Goal: Task Accomplishment & Management: Complete application form

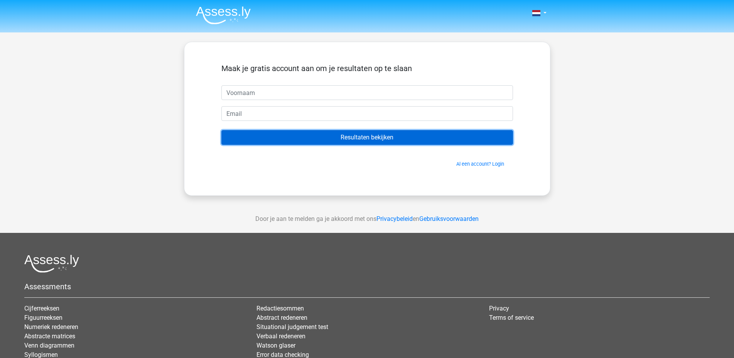
click at [369, 144] on input "Resultaten bekijken" at bounding box center [367, 137] width 292 height 15
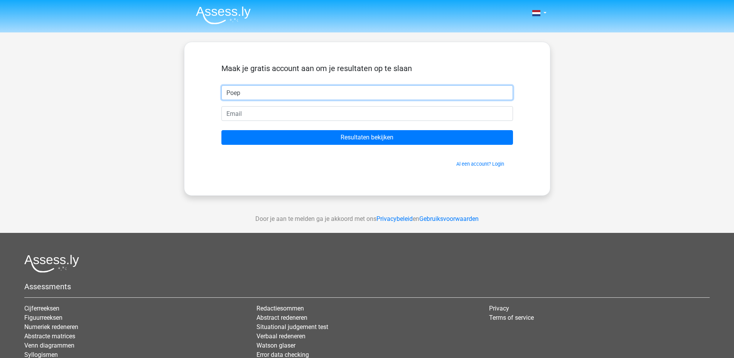
type input "Poep"
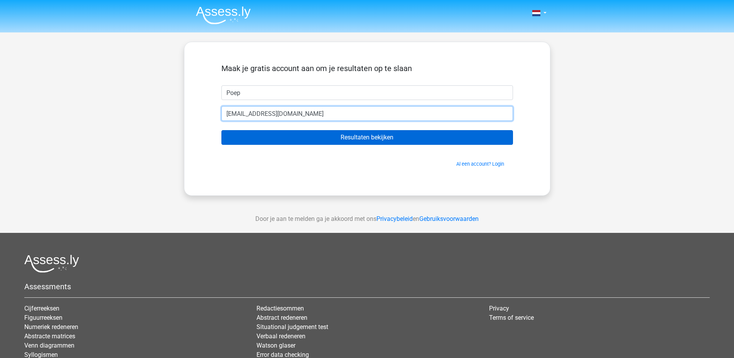
type input "[EMAIL_ADDRESS][DOMAIN_NAME]"
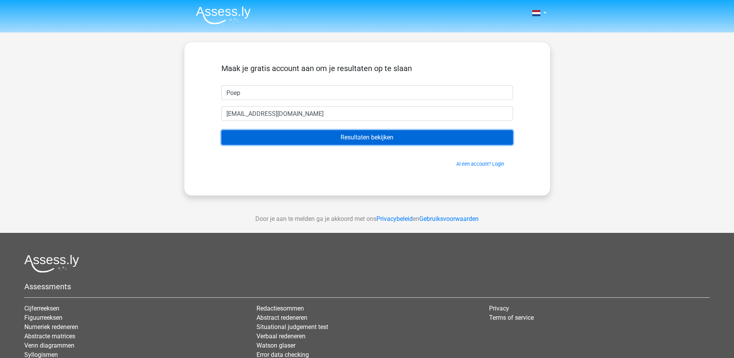
click at [338, 139] on input "Resultaten bekijken" at bounding box center [367, 137] width 292 height 15
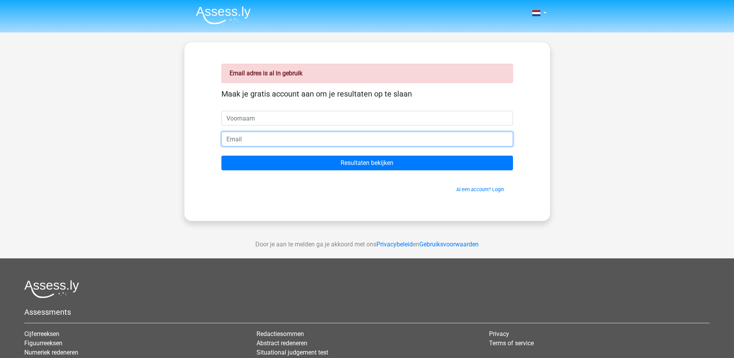
click at [277, 144] on input "email" at bounding box center [367, 139] width 292 height 15
type input "[EMAIL_ADDRESS][DOMAIN_NAME]"
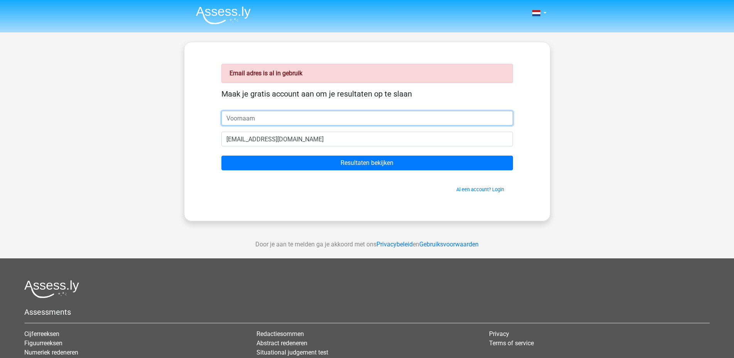
click at [304, 125] on input "text" at bounding box center [367, 118] width 292 height 15
click at [301, 118] on input "text" at bounding box center [367, 118] width 292 height 15
type input "POoe"
type input "Poep"
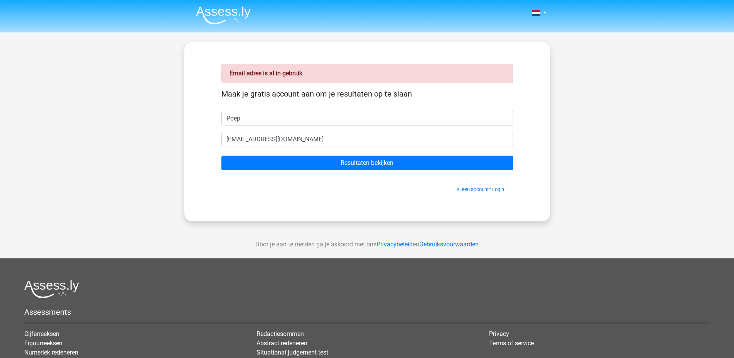
click at [84, 116] on div "Nederlands English" at bounding box center [367, 231] width 734 height 462
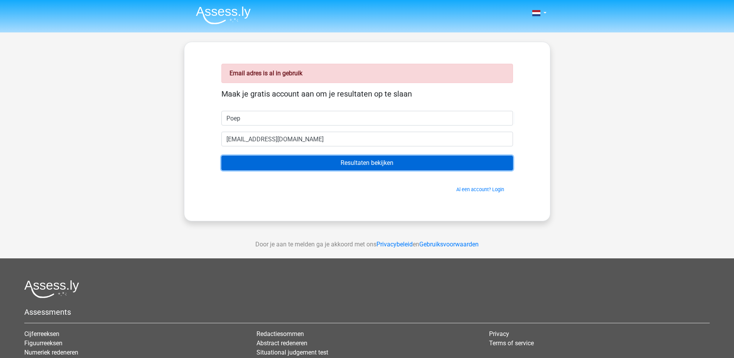
click at [280, 156] on input "Resultaten bekijken" at bounding box center [367, 163] width 292 height 15
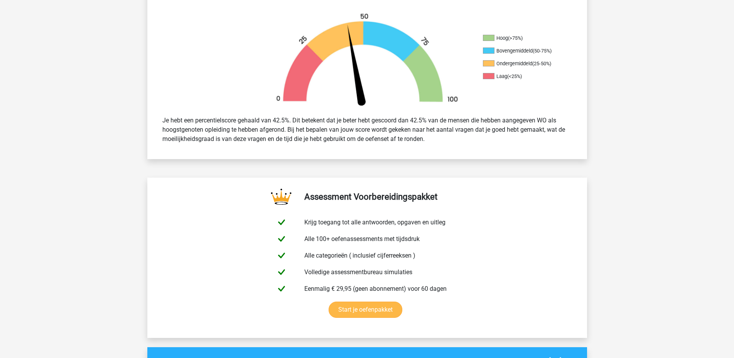
scroll to position [236, 0]
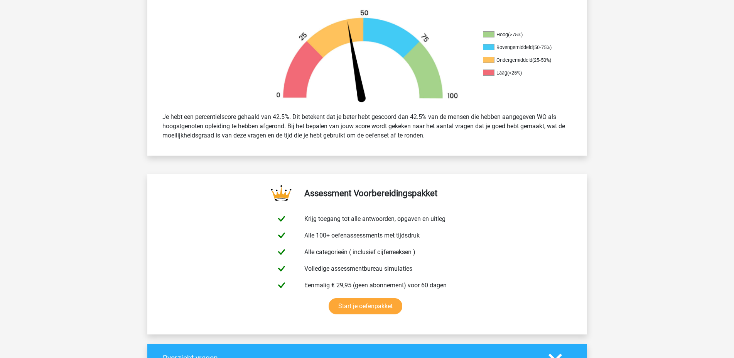
drag, startPoint x: 240, startPoint y: 119, endPoint x: 456, endPoint y: 141, distance: 217.2
click at [455, 141] on div "Je hebt een percentielscore gehaald van 42.5%. Dit betekent dat je beter hebt g…" at bounding box center [367, 126] width 421 height 34
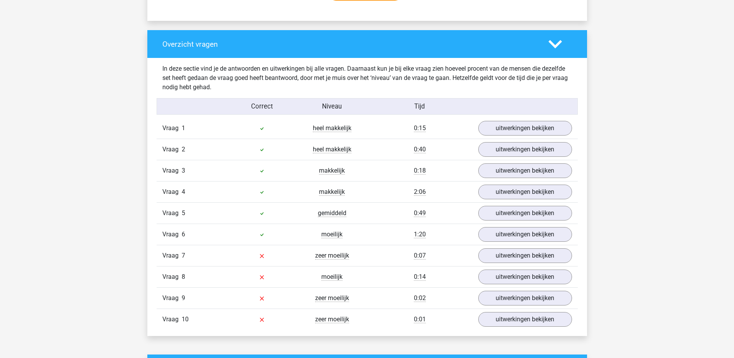
scroll to position [551, 0]
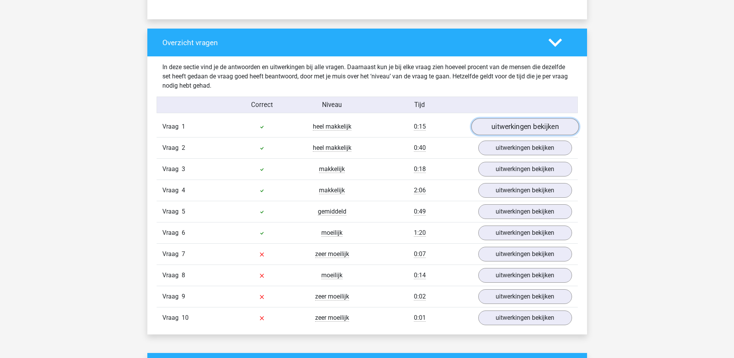
click at [525, 129] on link "uitwerkingen bekijken" at bounding box center [525, 126] width 108 height 17
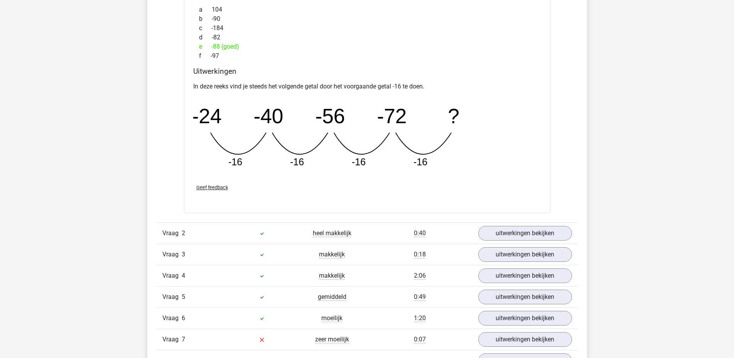
scroll to position [866, 0]
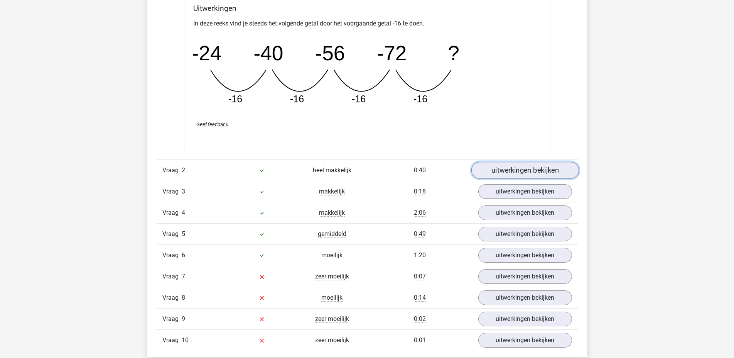
click at [501, 169] on link "uitwerkingen bekijken" at bounding box center [525, 170] width 108 height 17
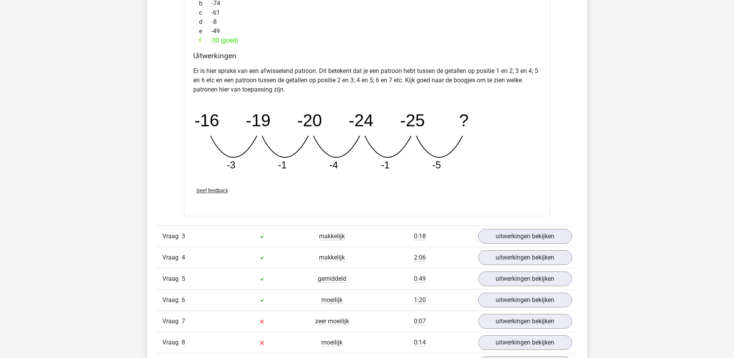
scroll to position [1181, 0]
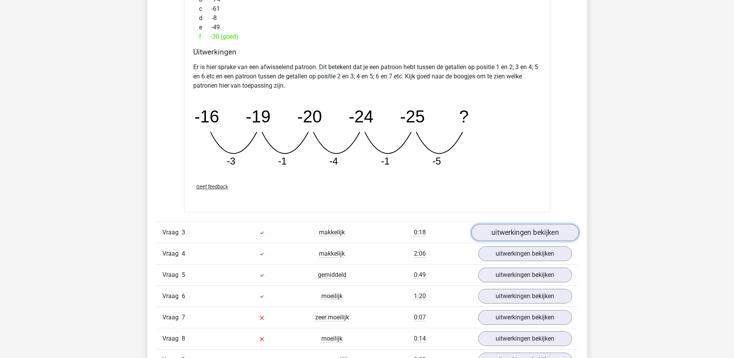
click at [517, 229] on link "uitwerkingen bekijken" at bounding box center [525, 232] width 108 height 17
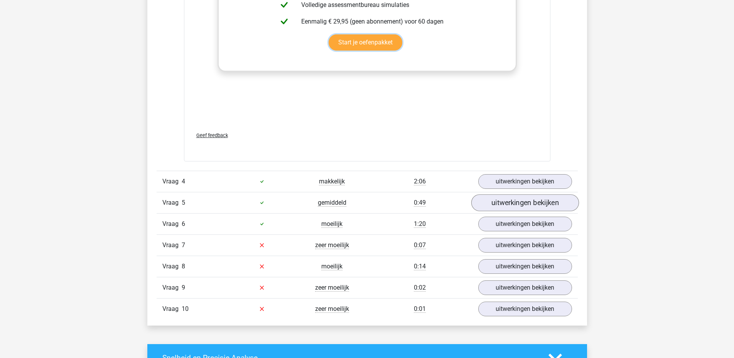
scroll to position [1732, 0]
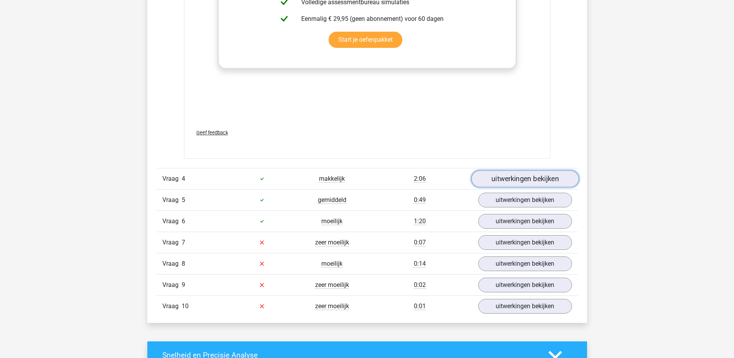
click at [516, 176] on link "uitwerkingen bekijken" at bounding box center [525, 178] width 108 height 17
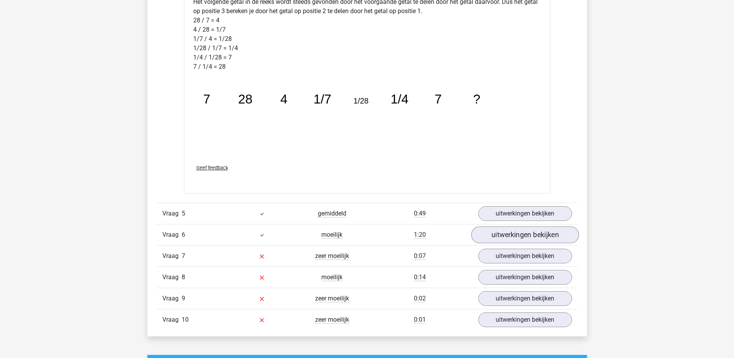
scroll to position [2125, 0]
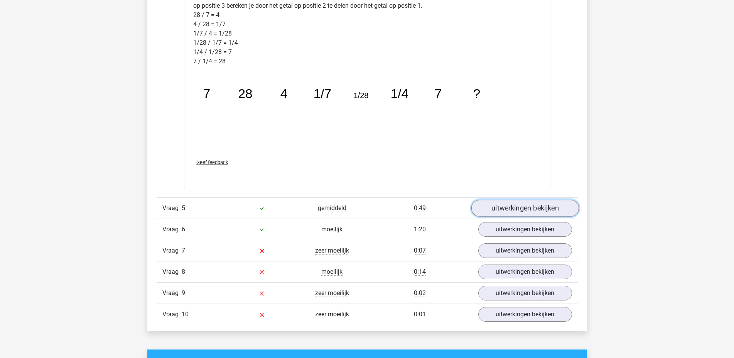
click at [534, 207] on link "uitwerkingen bekijken" at bounding box center [525, 208] width 108 height 17
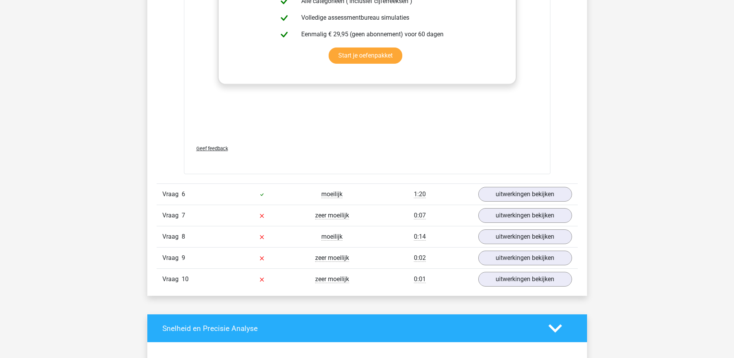
scroll to position [2637, 0]
click at [490, 193] on link "uitwerkingen bekijken" at bounding box center [525, 193] width 108 height 17
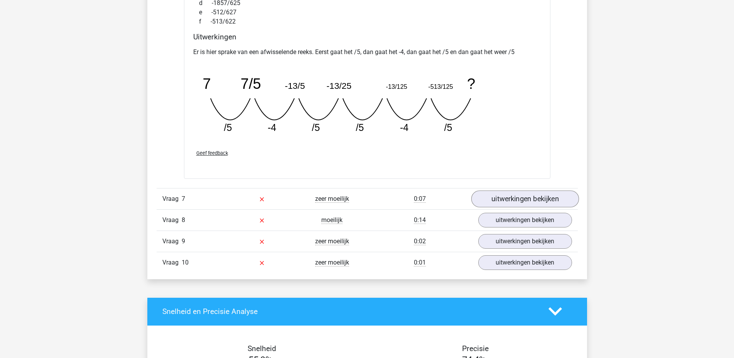
scroll to position [2991, 0]
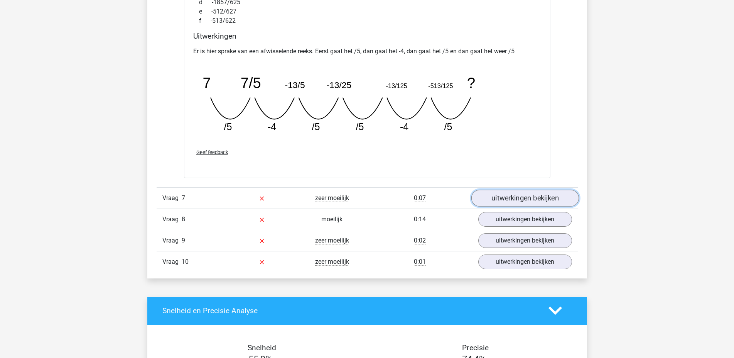
click at [532, 199] on link "uitwerkingen bekijken" at bounding box center [525, 197] width 108 height 17
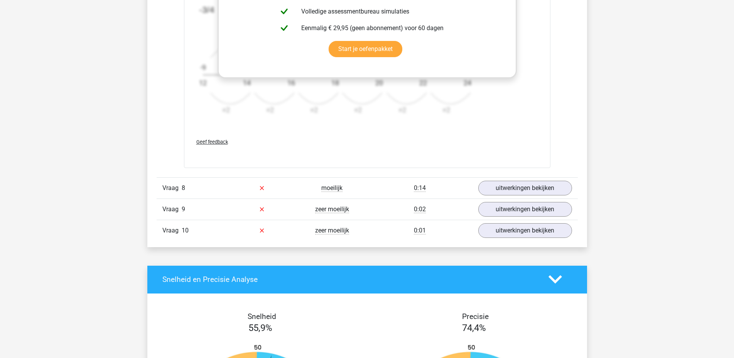
scroll to position [3503, 0]
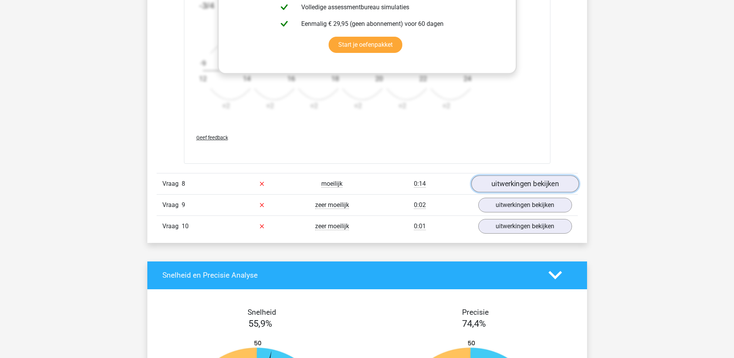
click at [526, 182] on link "uitwerkingen bekijken" at bounding box center [525, 183] width 108 height 17
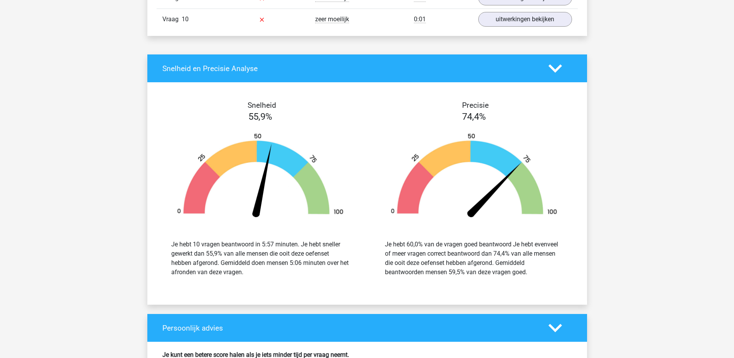
scroll to position [4093, 0]
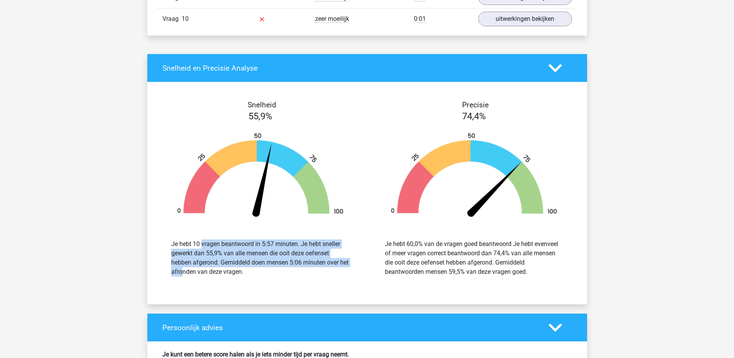
drag, startPoint x: 194, startPoint y: 245, endPoint x: 338, endPoint y: 261, distance: 144.9
click at [327, 260] on div "Je hebt 10 vragen beantwoord in 5:57 minuten. Je hebt sneller gewerkt dan 55,9%…" at bounding box center [260, 257] width 178 height 37
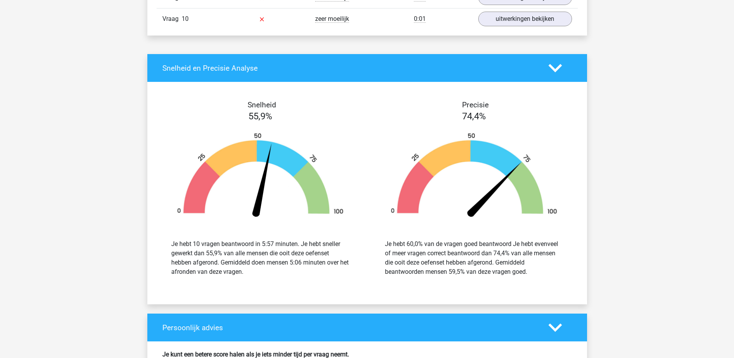
click at [409, 258] on div "Je hebt 60,0% van de vragen goed beantwoord Je hebt evenveel of meer vragen cor…" at bounding box center [474, 257] width 178 height 37
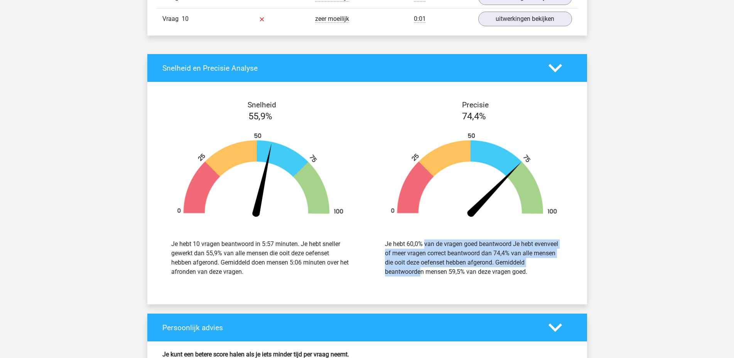
drag, startPoint x: 389, startPoint y: 246, endPoint x: 517, endPoint y: 261, distance: 128.2
click at [517, 260] on div "Je hebt 60,0% van de vragen goed beantwoord Je hebt evenveel of meer vragen cor…" at bounding box center [474, 257] width 178 height 37
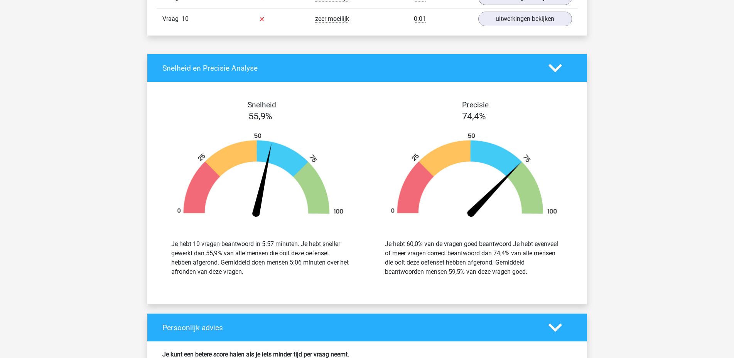
click at [536, 274] on div "Je hebt 60,0% van de vragen goed beantwoord Je hebt evenveel of meer vragen cor…" at bounding box center [474, 257] width 178 height 37
drag, startPoint x: 540, startPoint y: 274, endPoint x: 392, endPoint y: 250, distance: 149.7
click at [393, 250] on div "Je hebt 60,0% van de vragen goed beantwoord Je hebt evenveel of meer vragen cor…" at bounding box center [474, 257] width 178 height 37
click at [445, 236] on div "Je hebt 60,0% van de vragen goed beantwoord Je hebt evenveel of meer vragen cor…" at bounding box center [474, 258] width 202 height 56
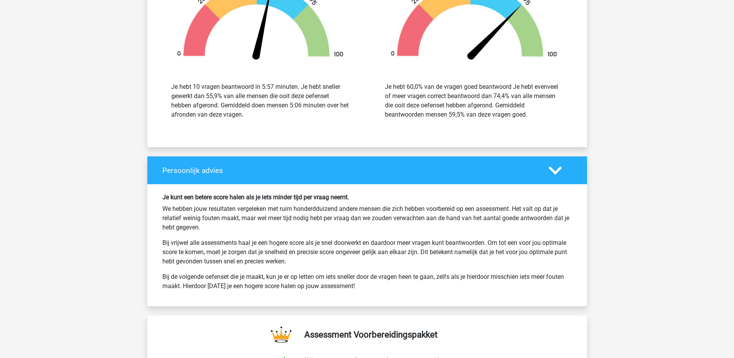
scroll to position [4251, 0]
drag, startPoint x: 400, startPoint y: 205, endPoint x: 487, endPoint y: 234, distance: 91.0
click at [487, 234] on div "Je kunt een betere score halen als je iets minder tijd per vraag neemt. We hebb…" at bounding box center [367, 244] width 421 height 103
click at [368, 242] on p "Bij vrijwel alle assessments haal je een hogere score als je snel doorwerkt en …" at bounding box center [367, 252] width 410 height 28
drag, startPoint x: 310, startPoint y: 229, endPoint x: 490, endPoint y: 265, distance: 184.1
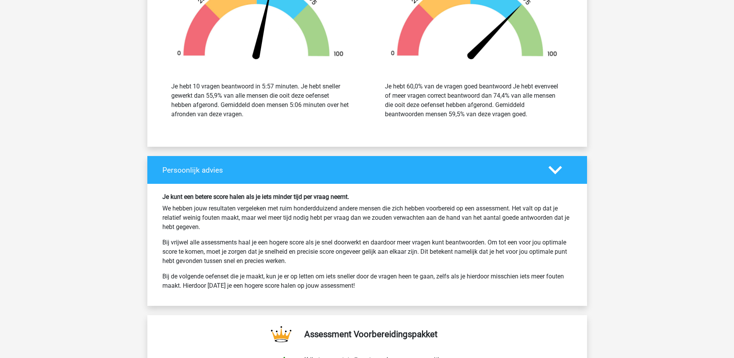
click at [490, 265] on div "Je kunt een betere score halen als je iets minder tijd per vraag neemt. We hebb…" at bounding box center [367, 244] width 421 height 103
click at [485, 264] on p "Bij vrijwel alle assessments haal je een hogere score als je snel doorwerkt en …" at bounding box center [367, 252] width 410 height 28
drag, startPoint x: 309, startPoint y: 230, endPoint x: 425, endPoint y: 258, distance: 119.4
click at [425, 258] on div "Je kunt een betere score halen als je iets minder tijd per vraag neemt. We hebb…" at bounding box center [367, 244] width 421 height 103
click at [401, 260] on p "Bij vrijwel alle assessments haal je een hogere score als je snel doorwerkt en …" at bounding box center [367, 252] width 410 height 28
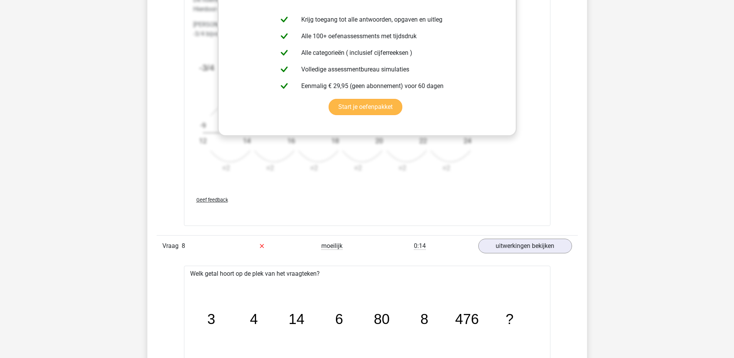
scroll to position [3440, 0]
